Goal: Task Accomplishment & Management: Use online tool/utility

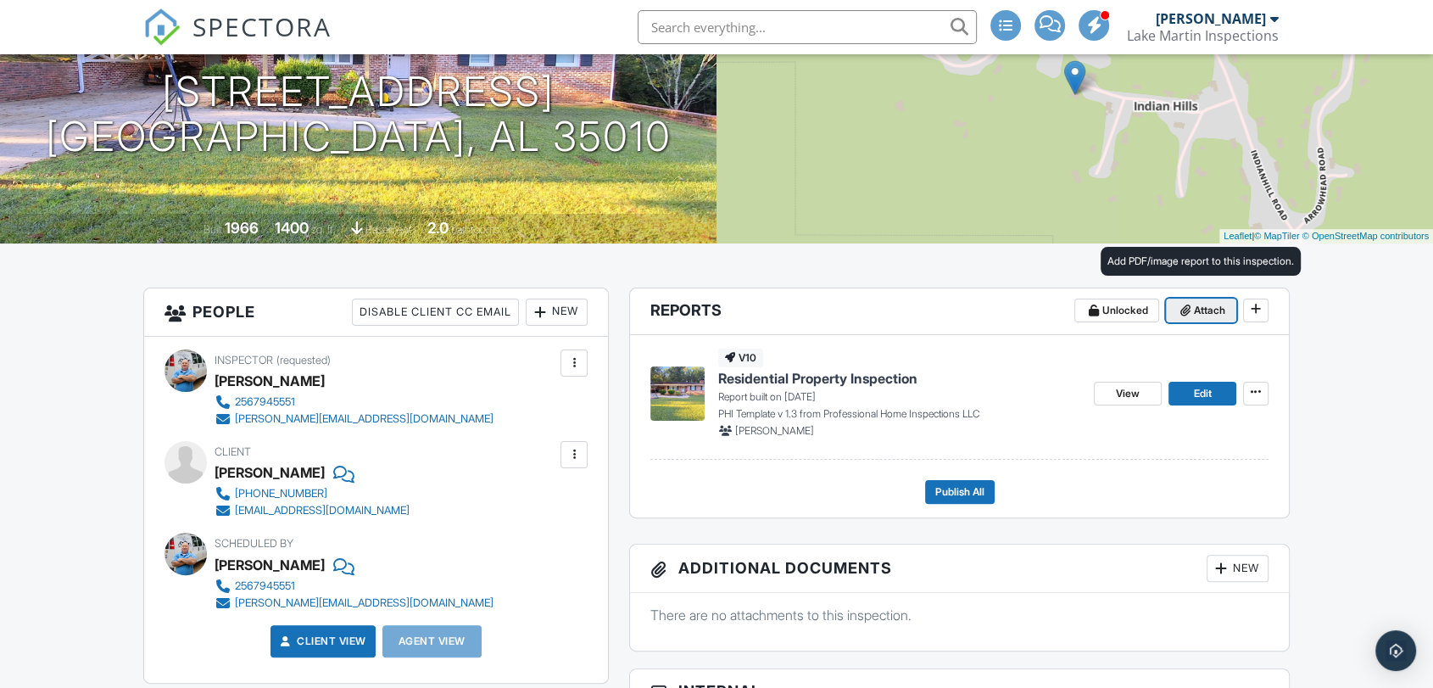
click at [1200, 312] on span "Attach" at bounding box center [1209, 310] width 31 height 17
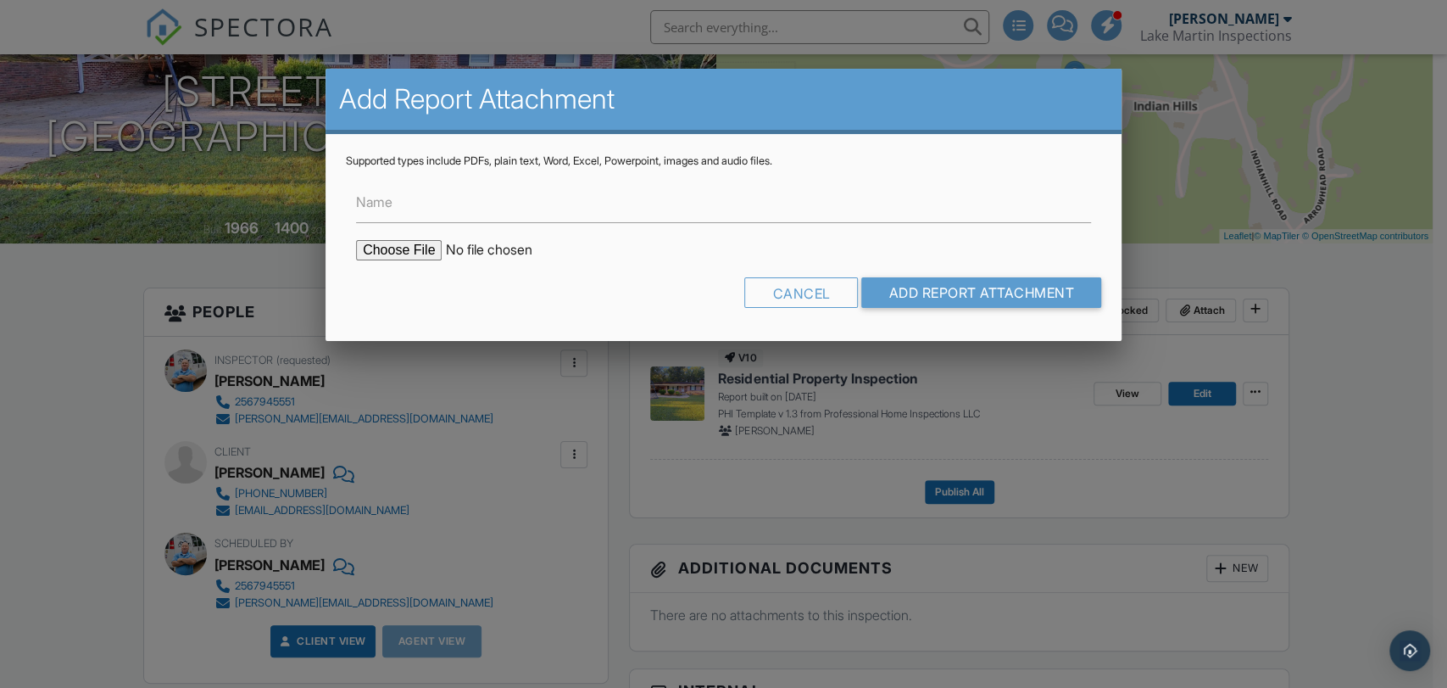
click at [393, 247] on input "file" at bounding box center [500, 250] width 288 height 20
type input "C:\fakepath\241_warrior_road_alexander_city.zip"
click at [464, 197] on input "Name" at bounding box center [723, 202] width 735 height 42
type input "Floor Plan"
click at [930, 299] on input "Add Report Attachment" at bounding box center [981, 292] width 240 height 31
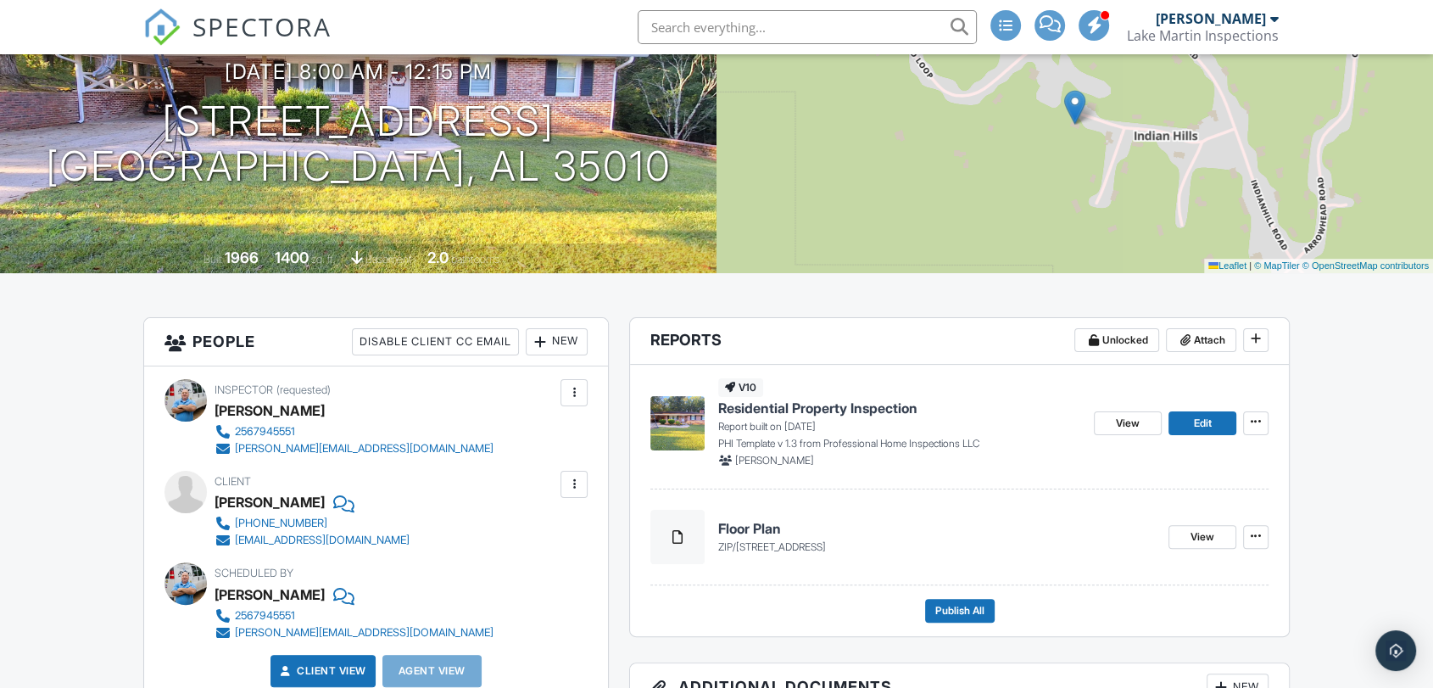
scroll to position [156, 0]
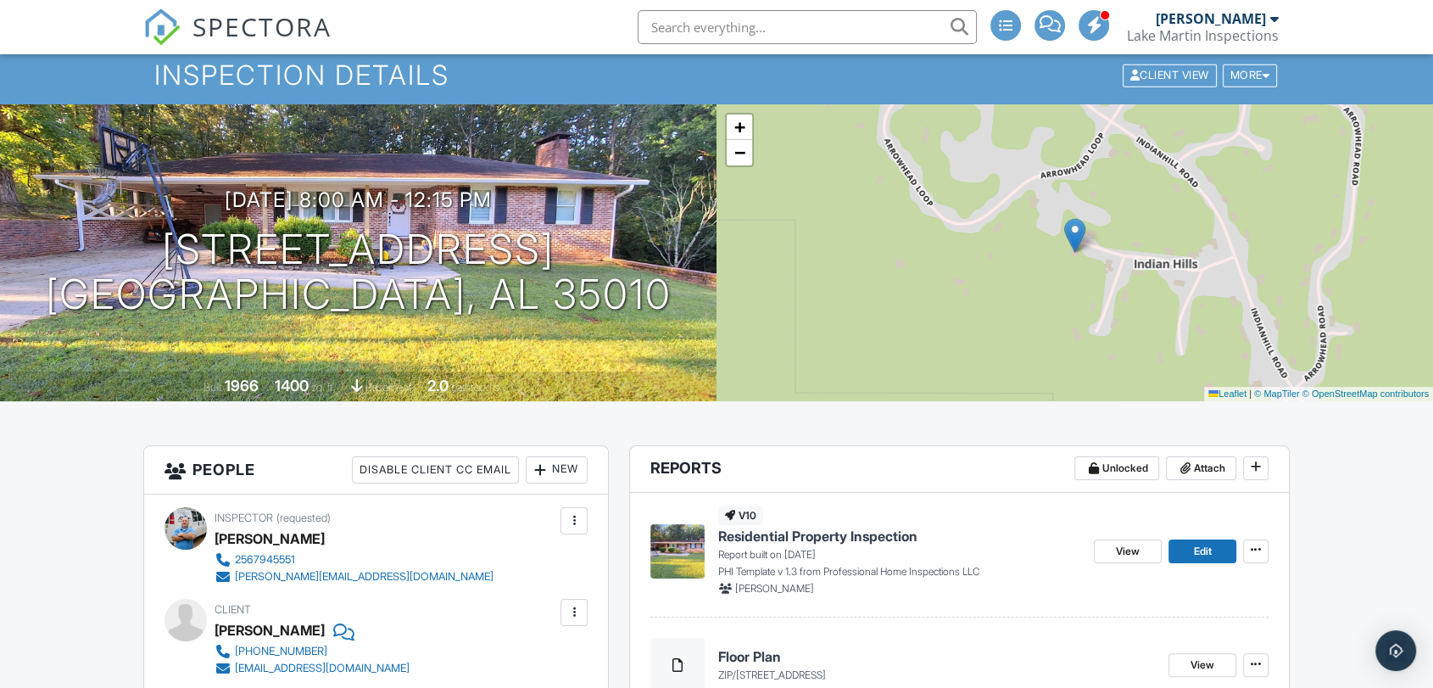
click at [812, 536] on span "Residential Property Inspection" at bounding box center [817, 535] width 199 height 19
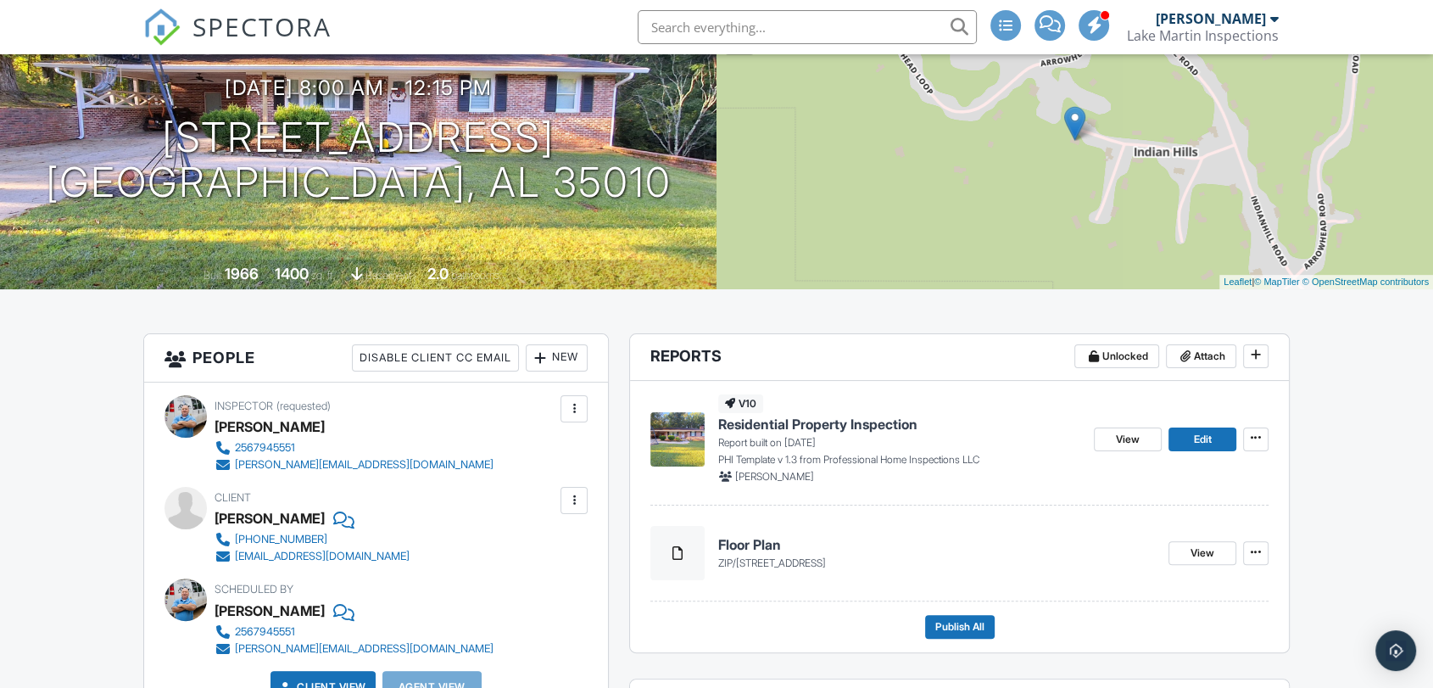
scroll to position [271, 0]
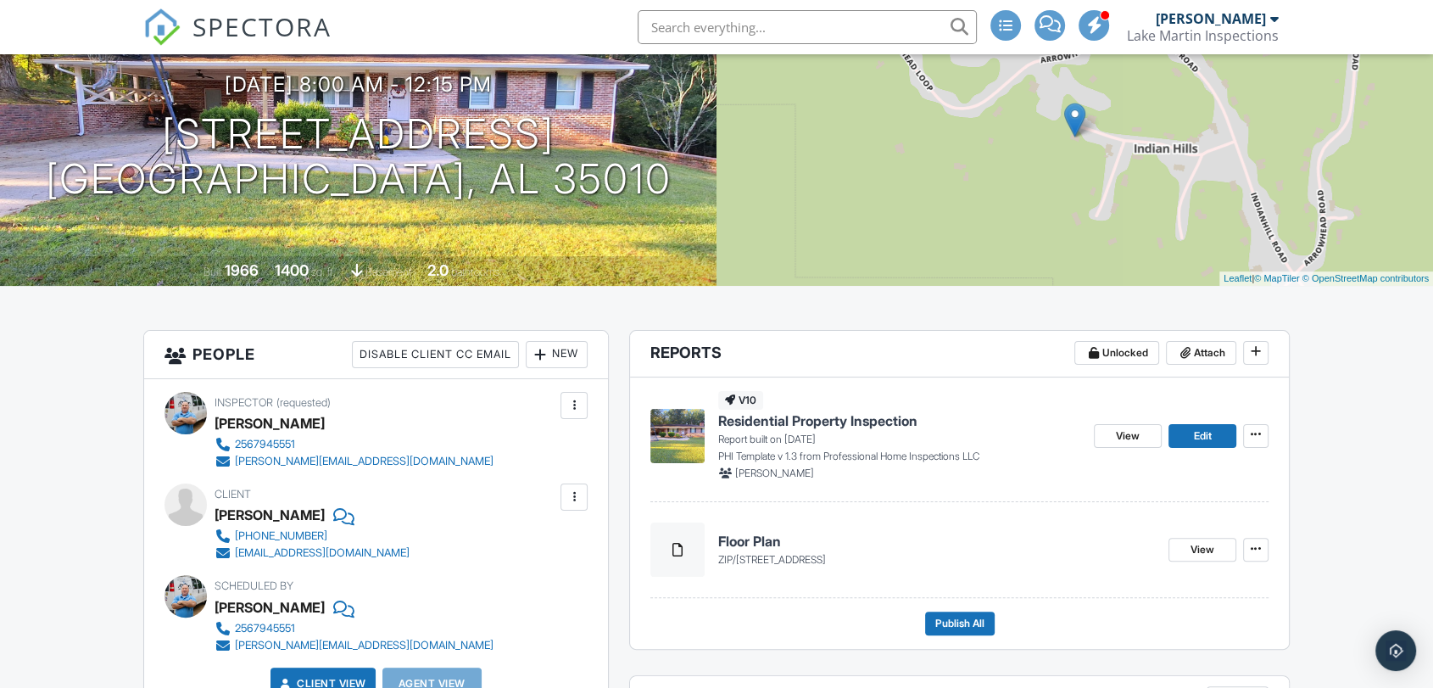
click at [821, 419] on span "Residential Property Inspection" at bounding box center [817, 420] width 199 height 19
